Goal: Browse casually: Explore the website without a specific task or goal

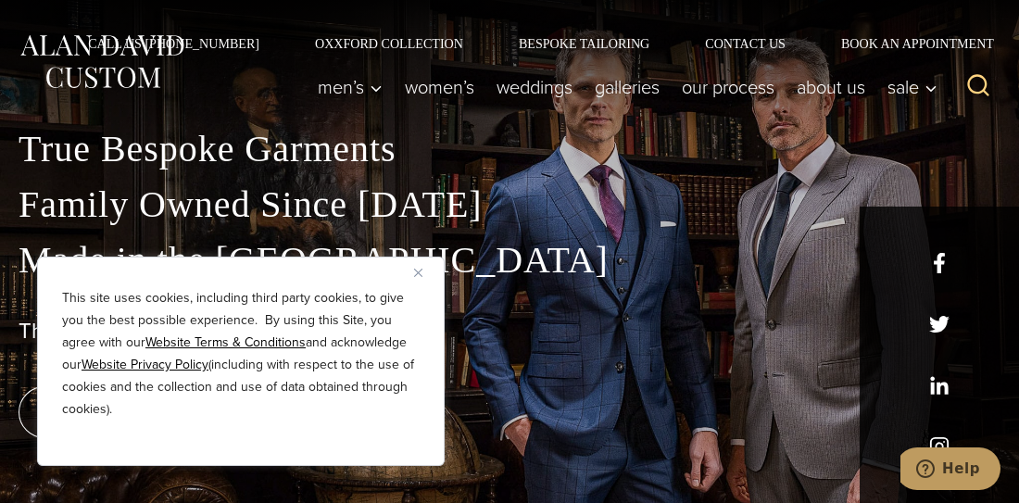
click at [416, 271] on img "Close" at bounding box center [418, 273] width 8 height 8
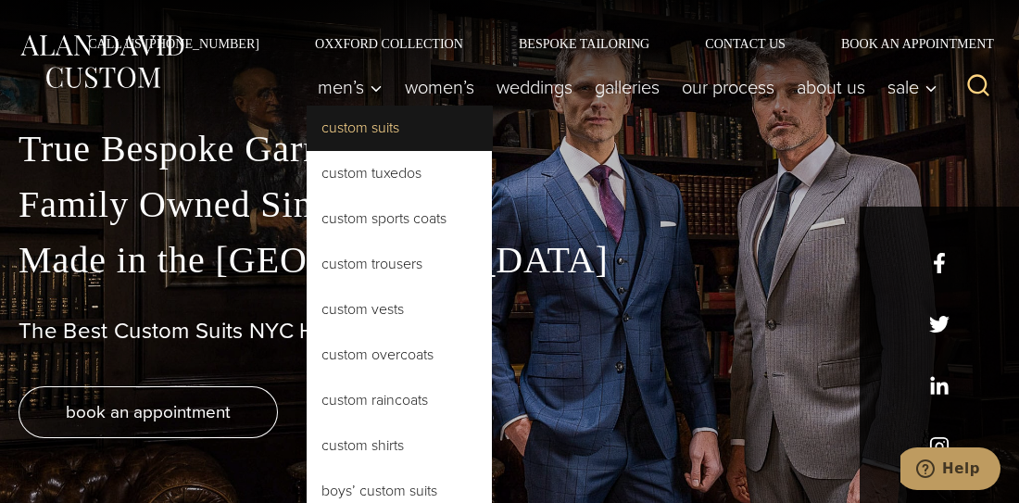
click at [307, 128] on link "Custom Suits" at bounding box center [399, 128] width 185 height 44
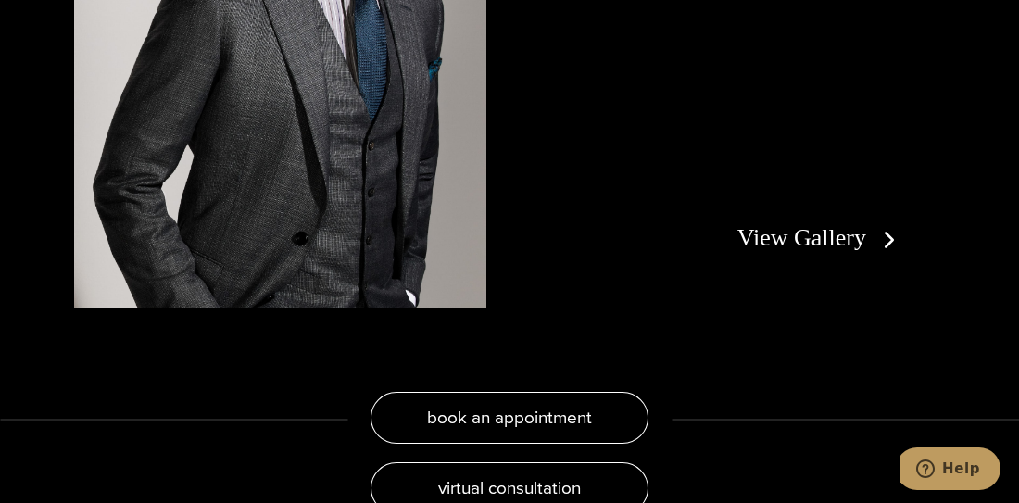
scroll to position [3031, 0]
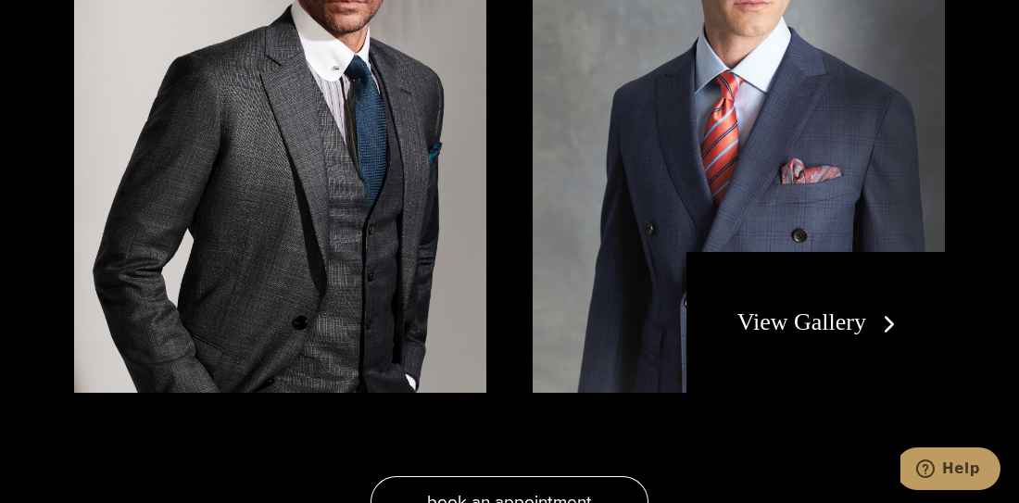
click at [774, 308] on link "View Gallery" at bounding box center [820, 321] width 166 height 27
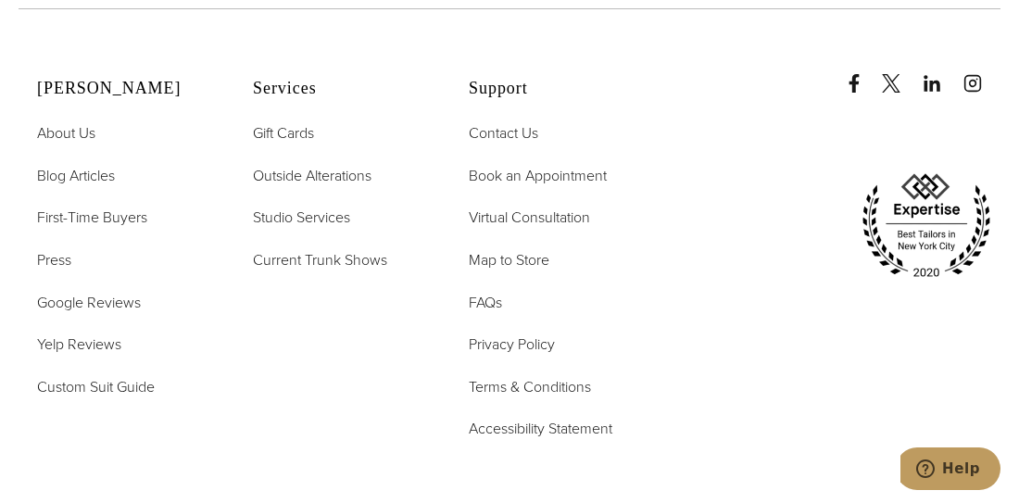
scroll to position [7395, 0]
click at [58, 208] on span "First-Time Buyers" at bounding box center [92, 218] width 110 height 21
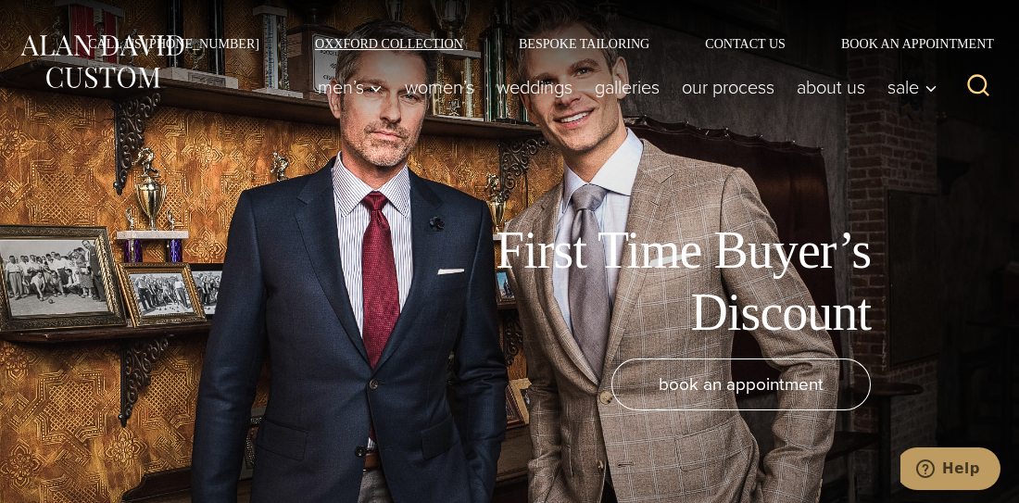
click at [427, 42] on link "Oxxford Collection" at bounding box center [389, 43] width 204 height 13
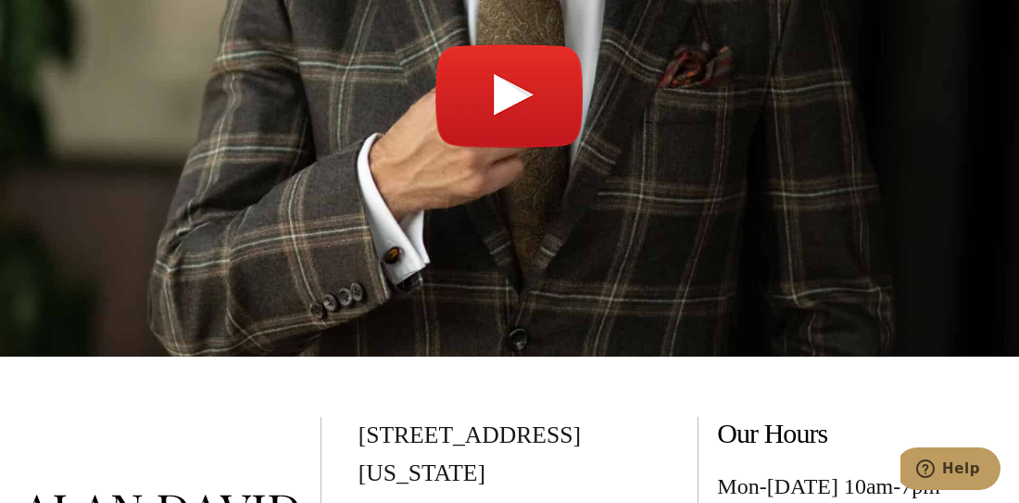
scroll to position [6232, 0]
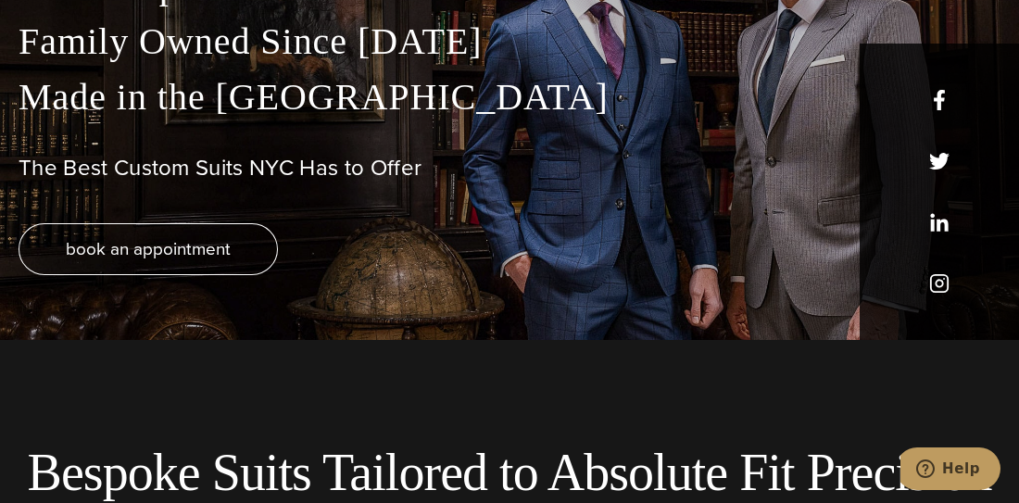
scroll to position [168, 0]
